Goal: Task Accomplishment & Management: Complete application form

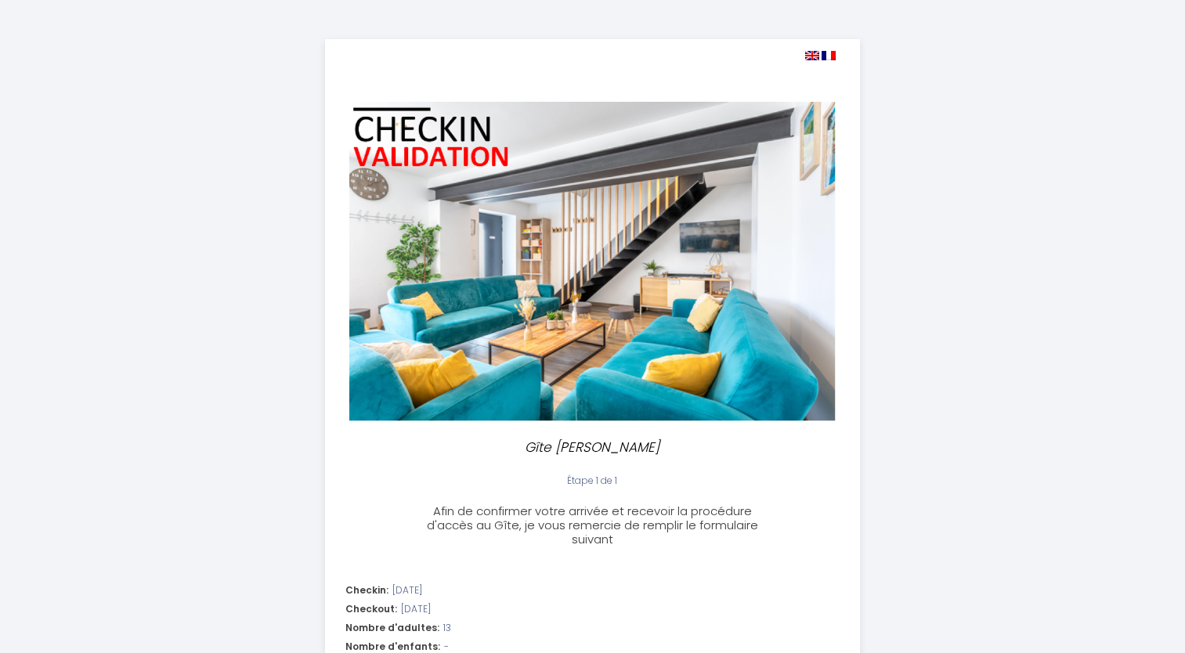
select select "10:00"
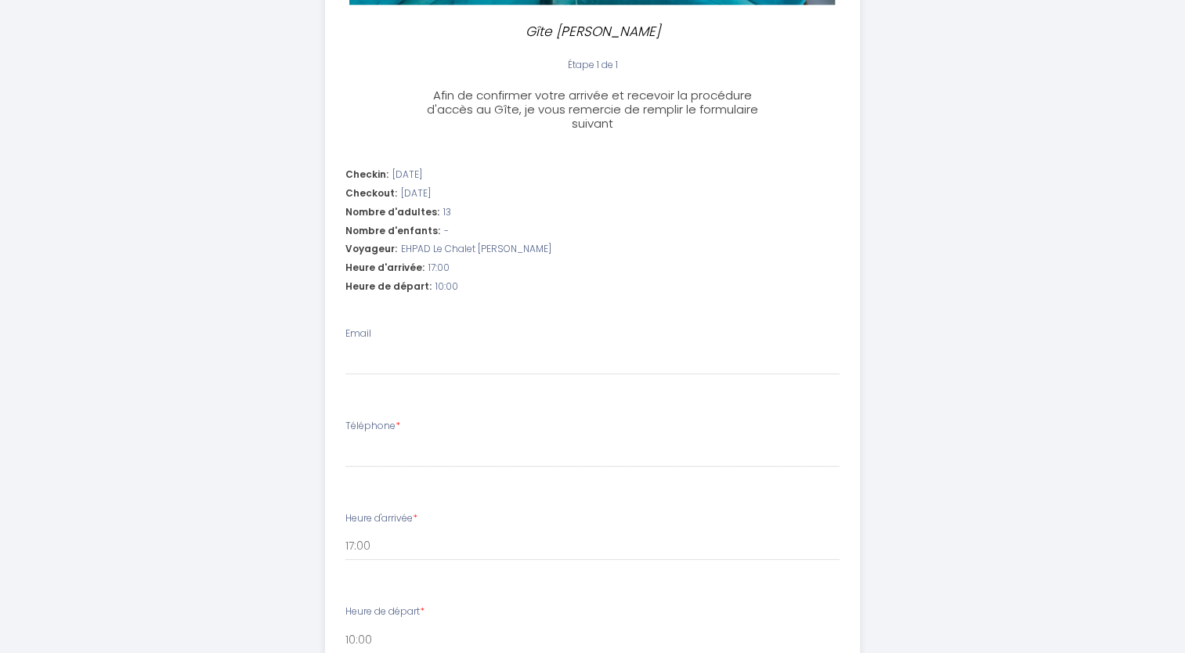
scroll to position [417, 0]
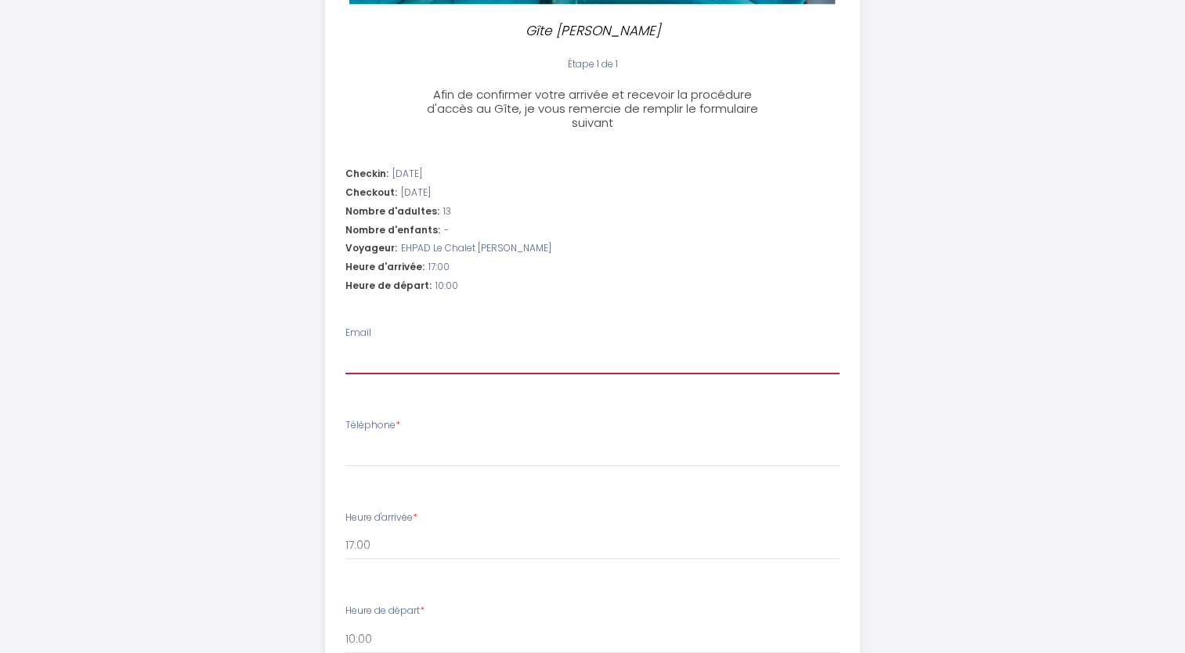
click at [430, 355] on input "Email" at bounding box center [592, 360] width 494 height 28
type input "[EMAIL_ADDRESS][DOMAIN_NAME]"
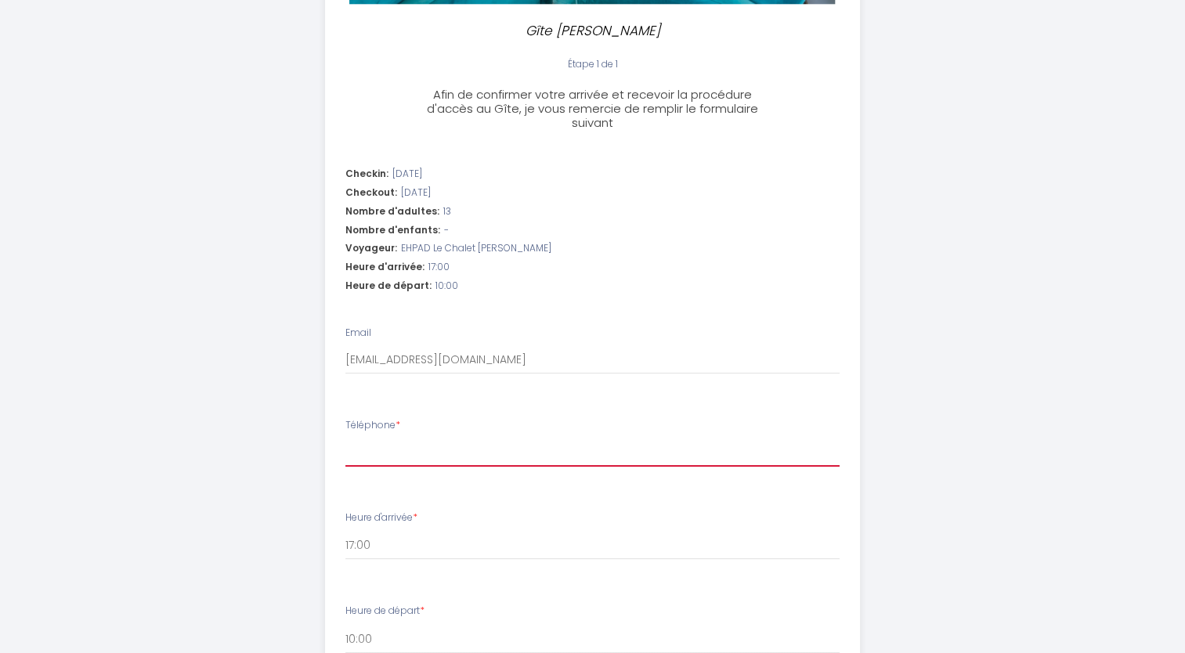
click at [424, 443] on input "Téléphone *" at bounding box center [592, 453] width 494 height 28
type input "0685370838"
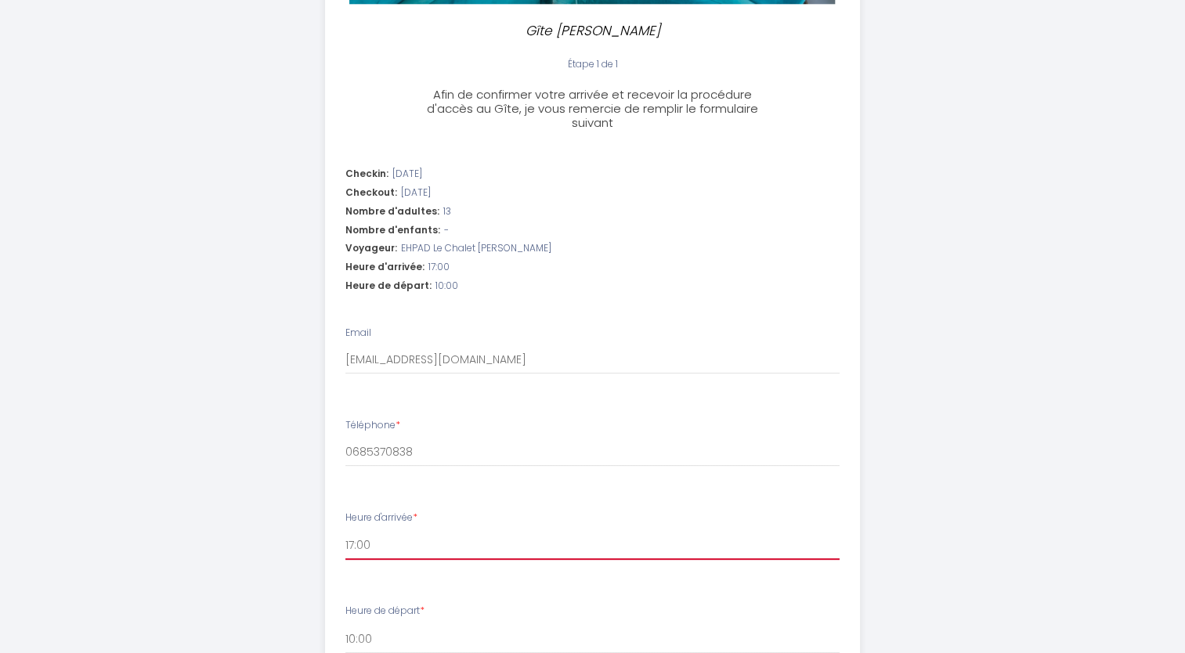
click at [406, 549] on select "17:00 17:30 18:00 18:30 19:00 19:30 20:00 20:30 21:00 21:30 22:00 22:30 23:00 2…" at bounding box center [592, 545] width 494 height 30
click at [345, 530] on select "17:00 17:30 18:00 18:30 19:00 19:30 20:00 20:30 21:00 21:30 22:00 22:30 23:00 2…" at bounding box center [592, 545] width 494 height 30
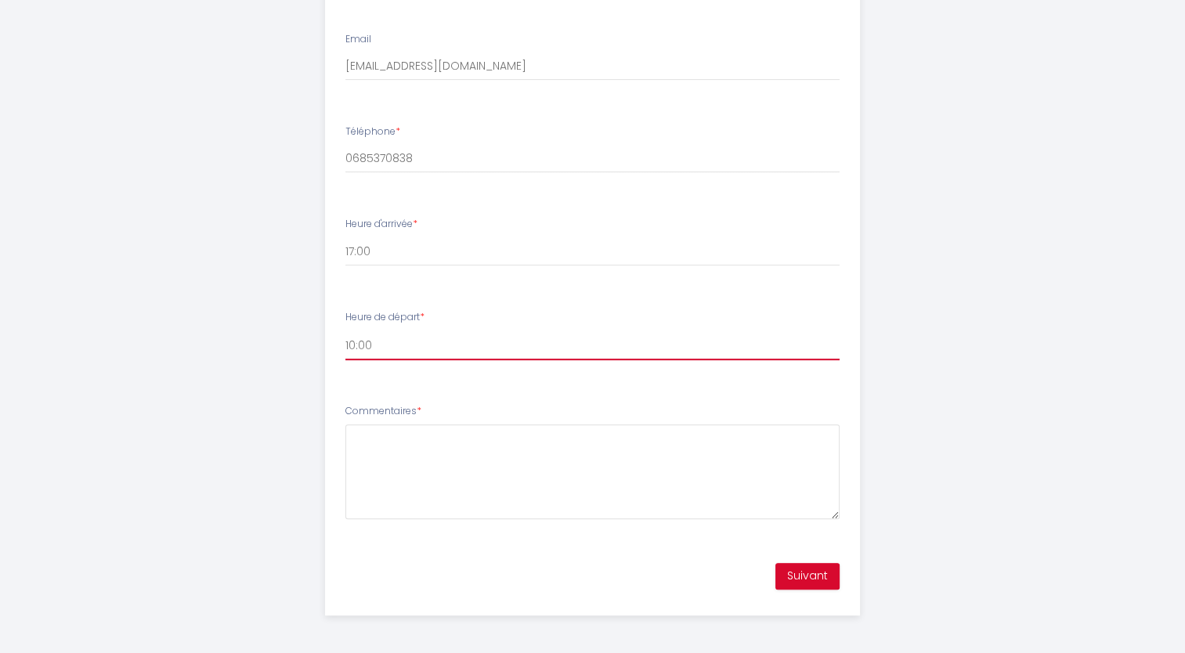
click at [403, 350] on select "00:00 00:30 01:00 01:30 02:00 02:30 03:00 03:30 04:00 04:30 05:00 05:30 06:00 0…" at bounding box center [592, 345] width 494 height 30
click at [416, 352] on select "00:00 00:30 01:00 01:30 02:00 02:30 03:00 03:30 04:00 04:30 05:00 05:30 06:00 0…" at bounding box center [592, 345] width 494 height 30
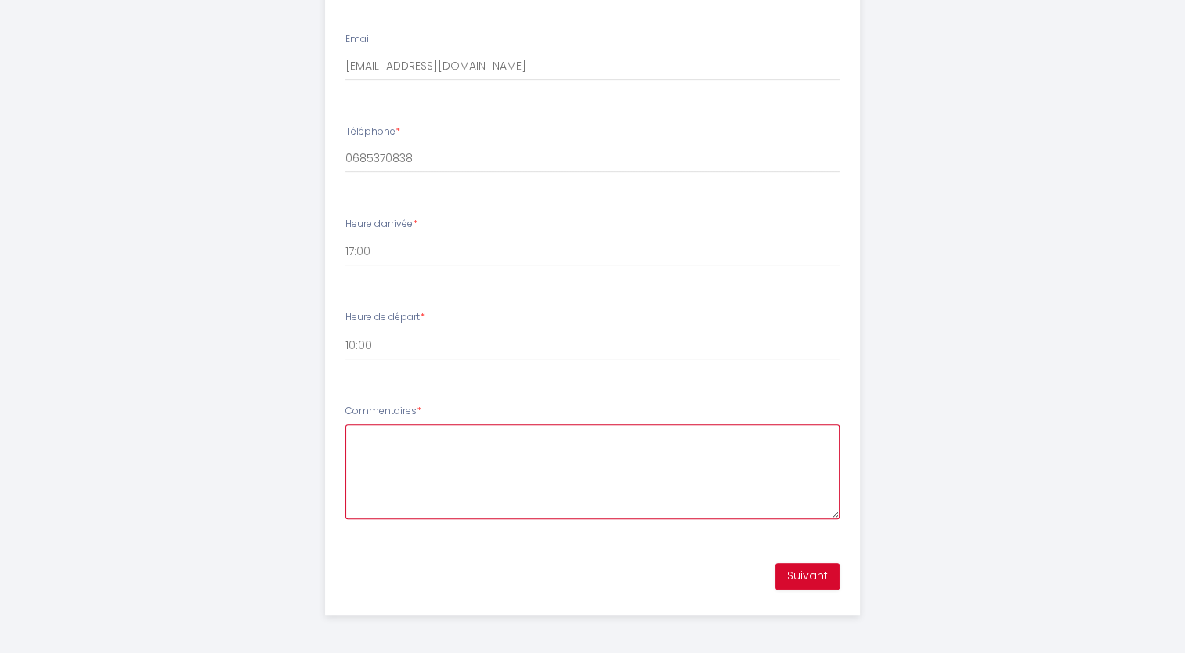
click at [401, 458] on textarea "Commentaires *" at bounding box center [592, 471] width 494 height 95
type textarea "B"
click at [814, 572] on button "Suivant" at bounding box center [807, 576] width 64 height 27
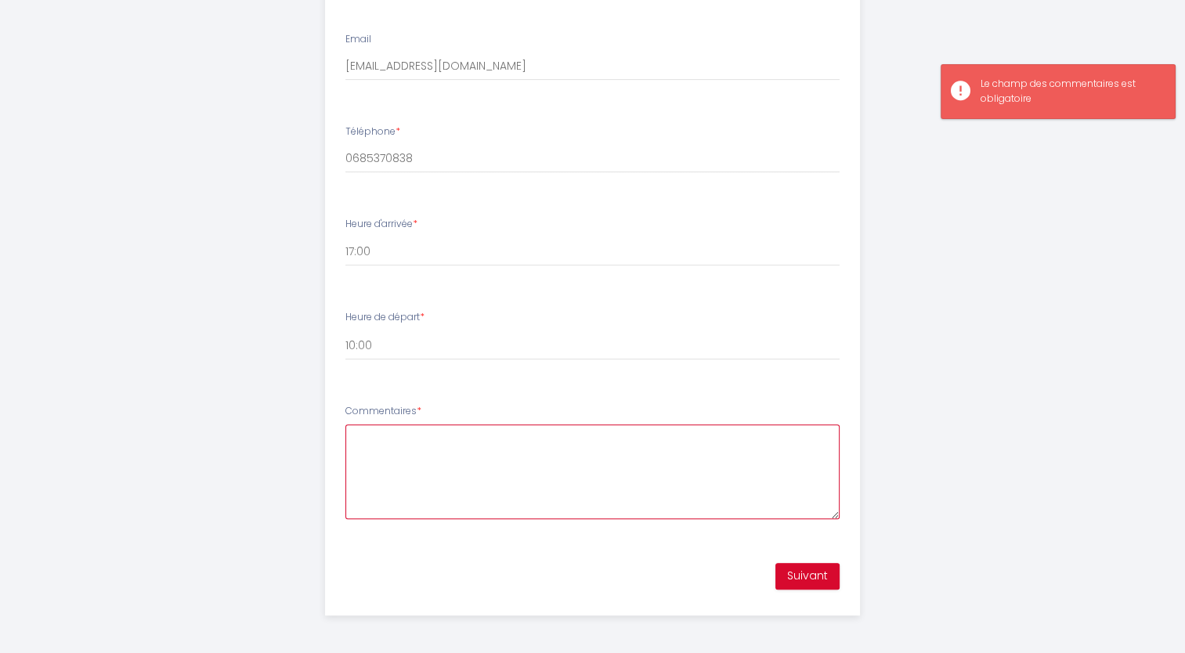
click at [588, 468] on textarea "Commentaires *" at bounding box center [592, 471] width 494 height 95
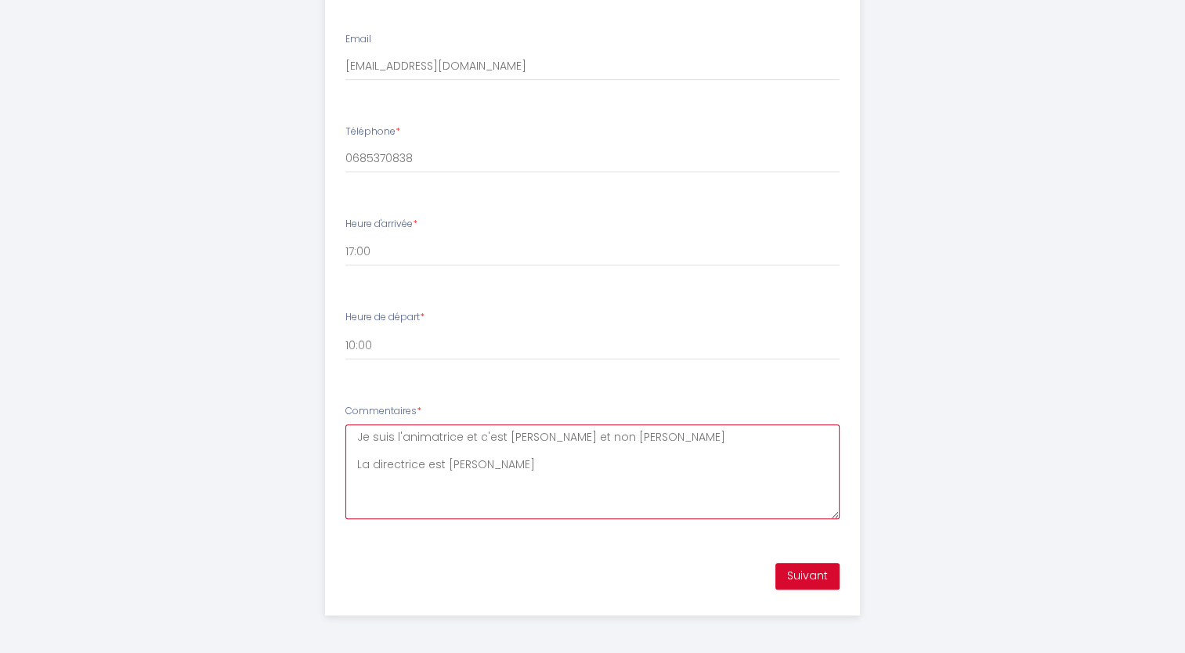
click at [356, 433] on textarea "Je suis l'animatrice et c'est [PERSON_NAME] et non [PERSON_NAME] La directrice …" at bounding box center [592, 471] width 494 height 95
click at [591, 496] on textarea "Bonjour Je suis l'animatrice et c'est [PERSON_NAME] et non [PERSON_NAME] La dir…" at bounding box center [592, 471] width 494 height 95
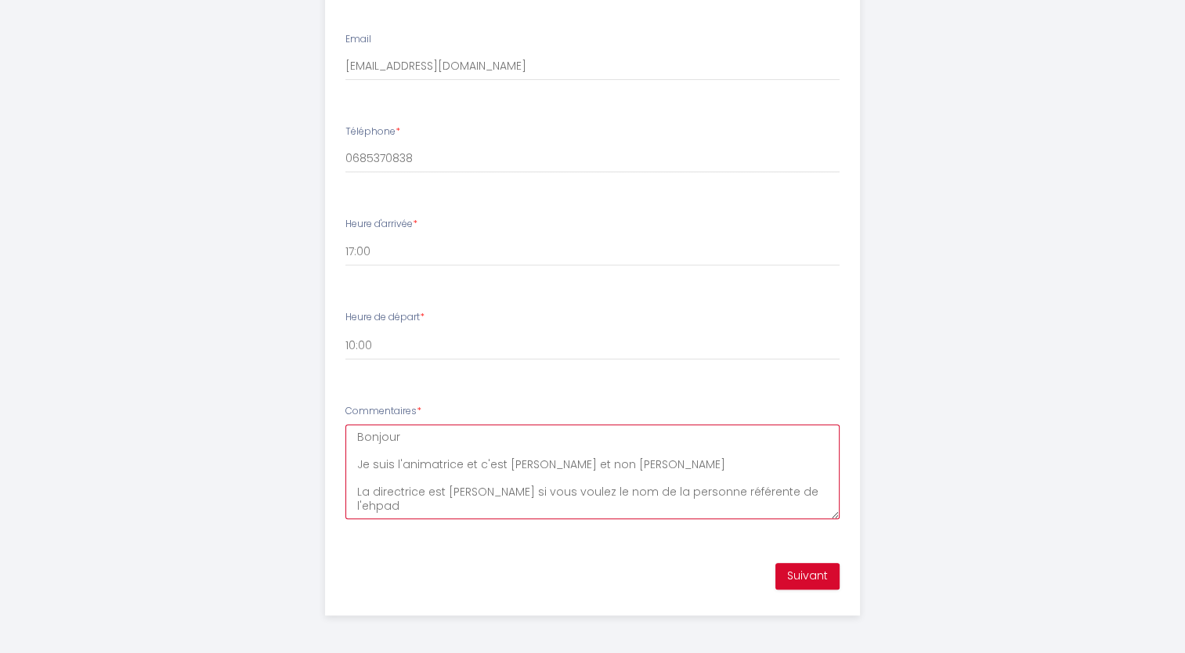
type textarea "Bonjour Je suis l'animatrice et c'est [PERSON_NAME] et non [PERSON_NAME] La dir…"
click at [800, 583] on button "Suivant" at bounding box center [807, 576] width 64 height 27
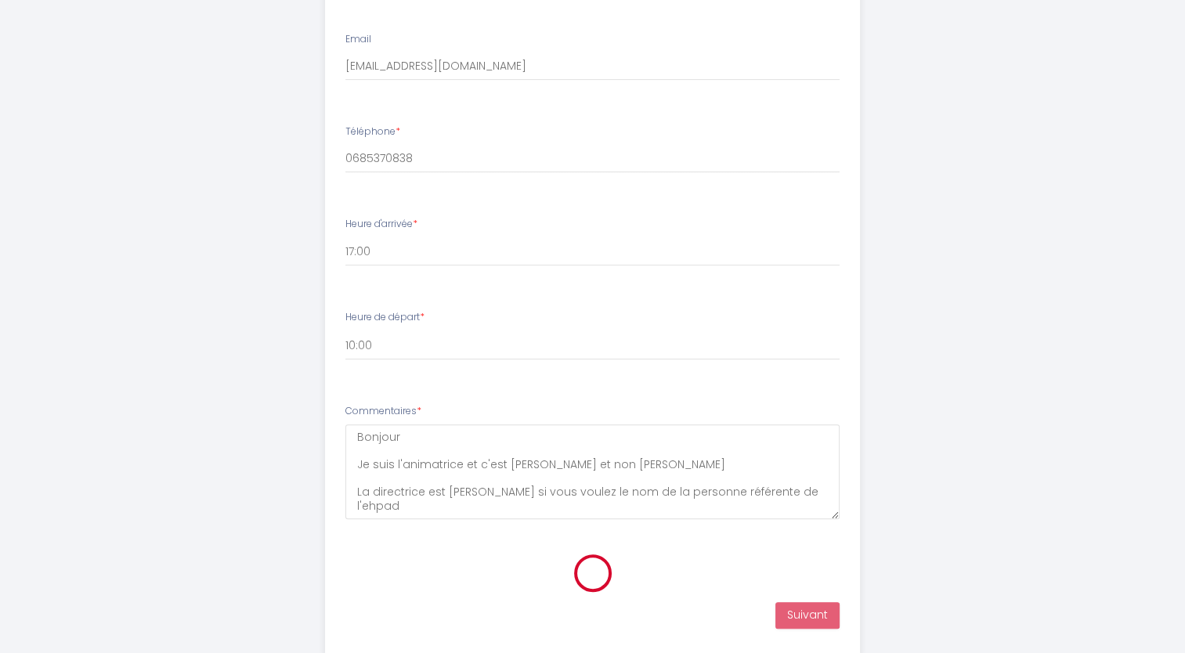
scroll to position [282, 0]
